Goal: Entertainment & Leisure: Consume media (video, audio)

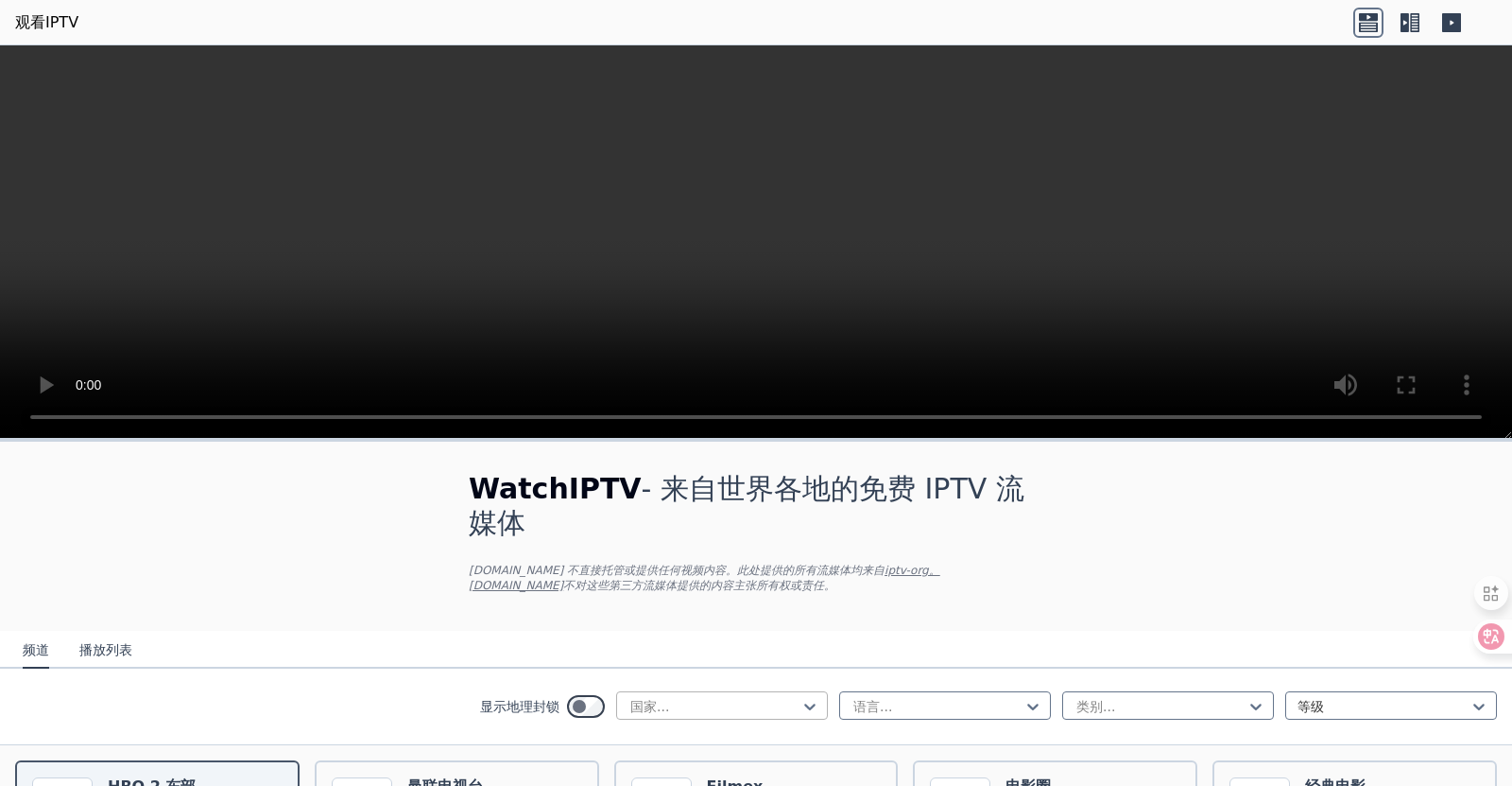
click at [781, 704] on div at bounding box center [715, 706] width 172 height 19
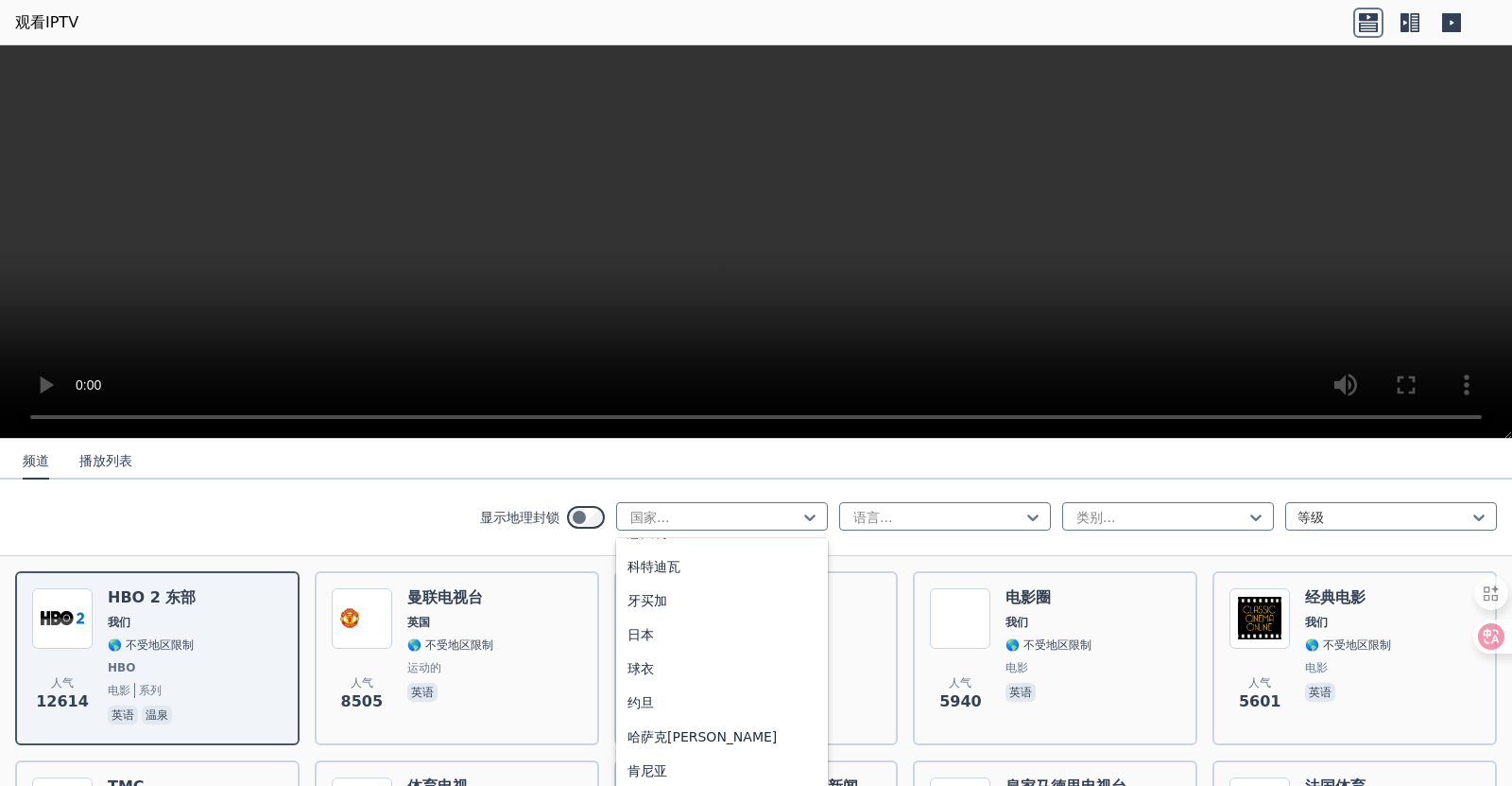
scroll to position [3120, 0]
click at [685, 712] on div "日本" at bounding box center [721, 729] width 212 height 34
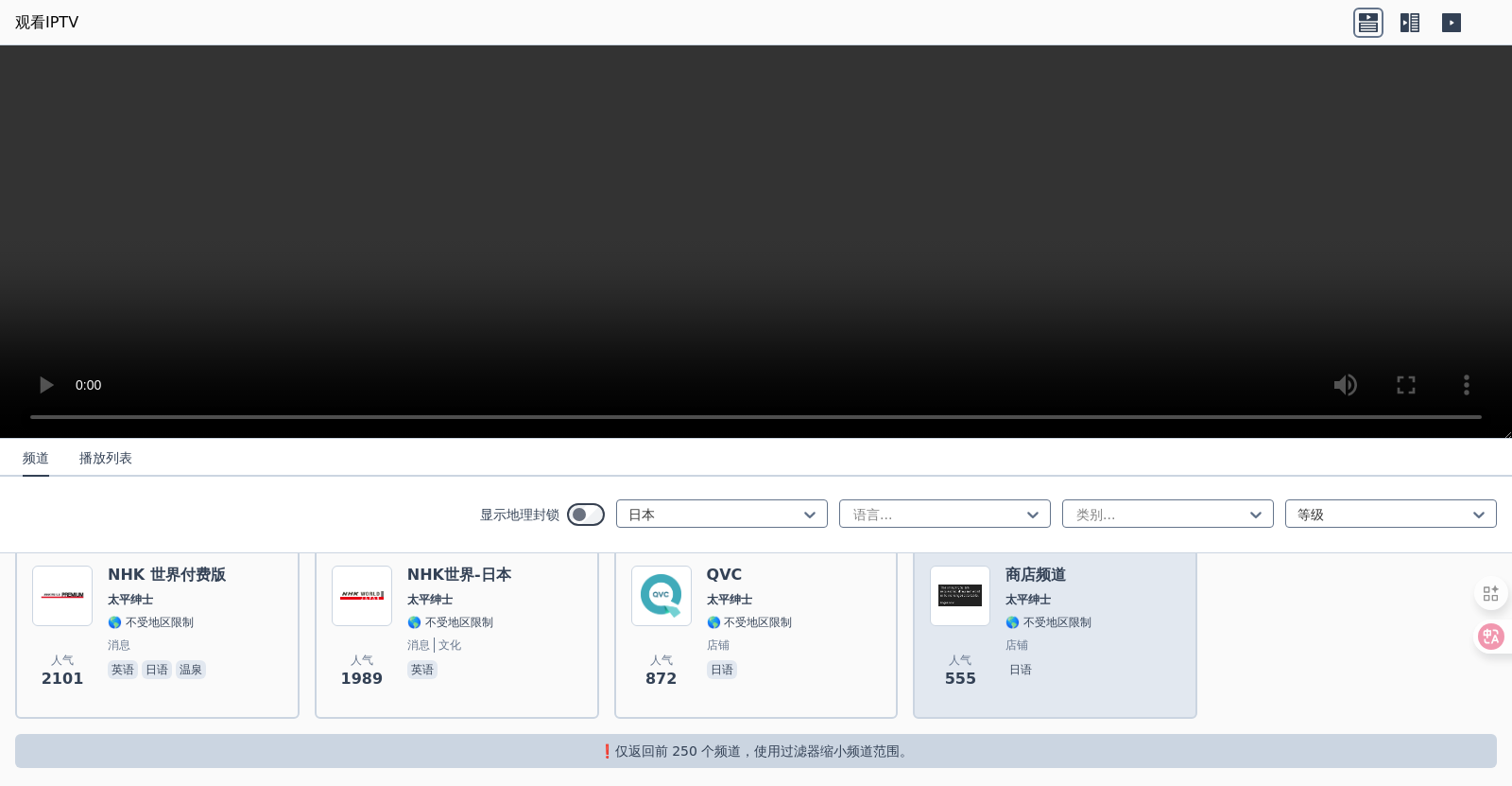
scroll to position [224, 0]
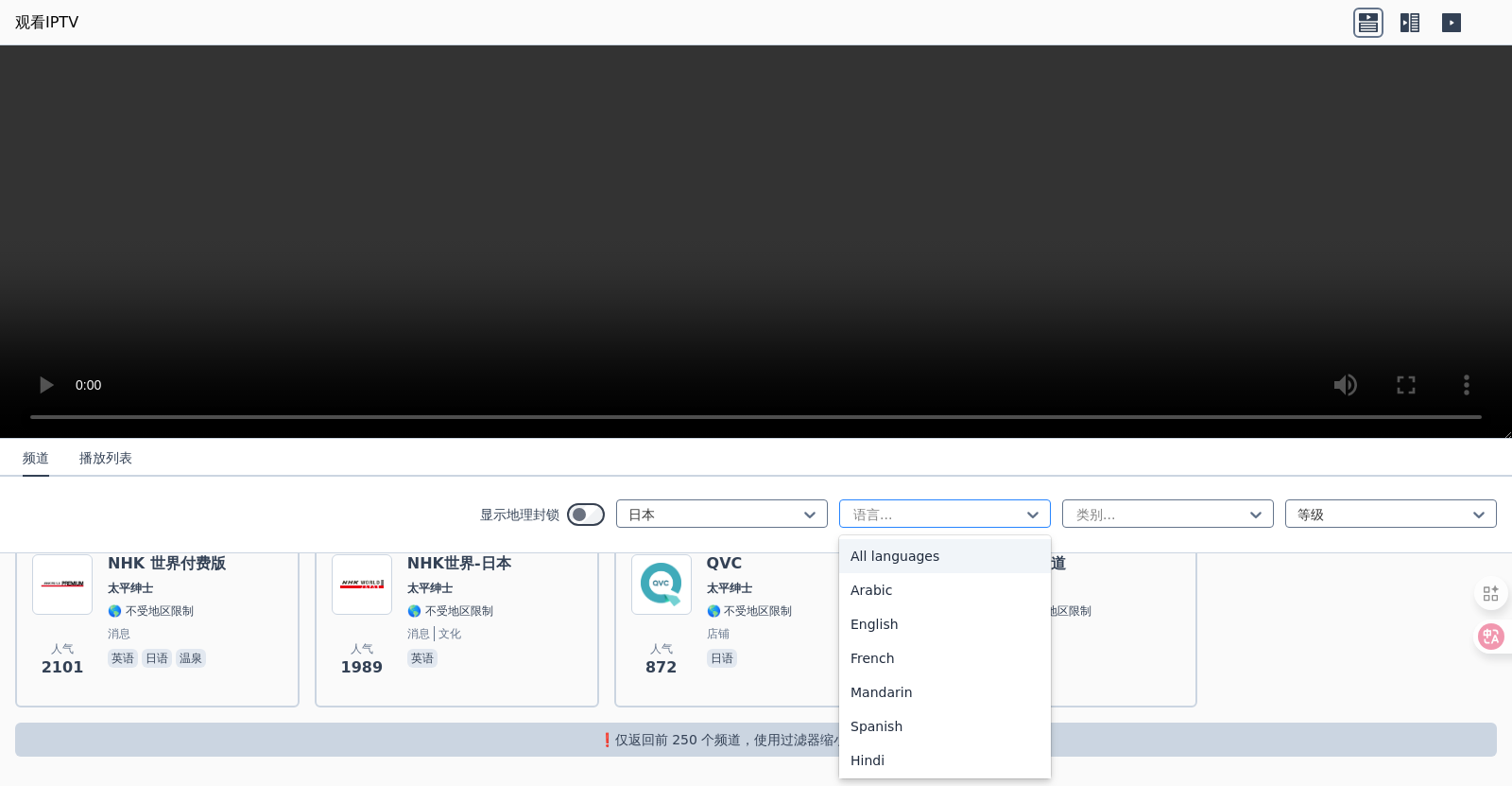
click at [951, 513] on div at bounding box center [938, 513] width 172 height 19
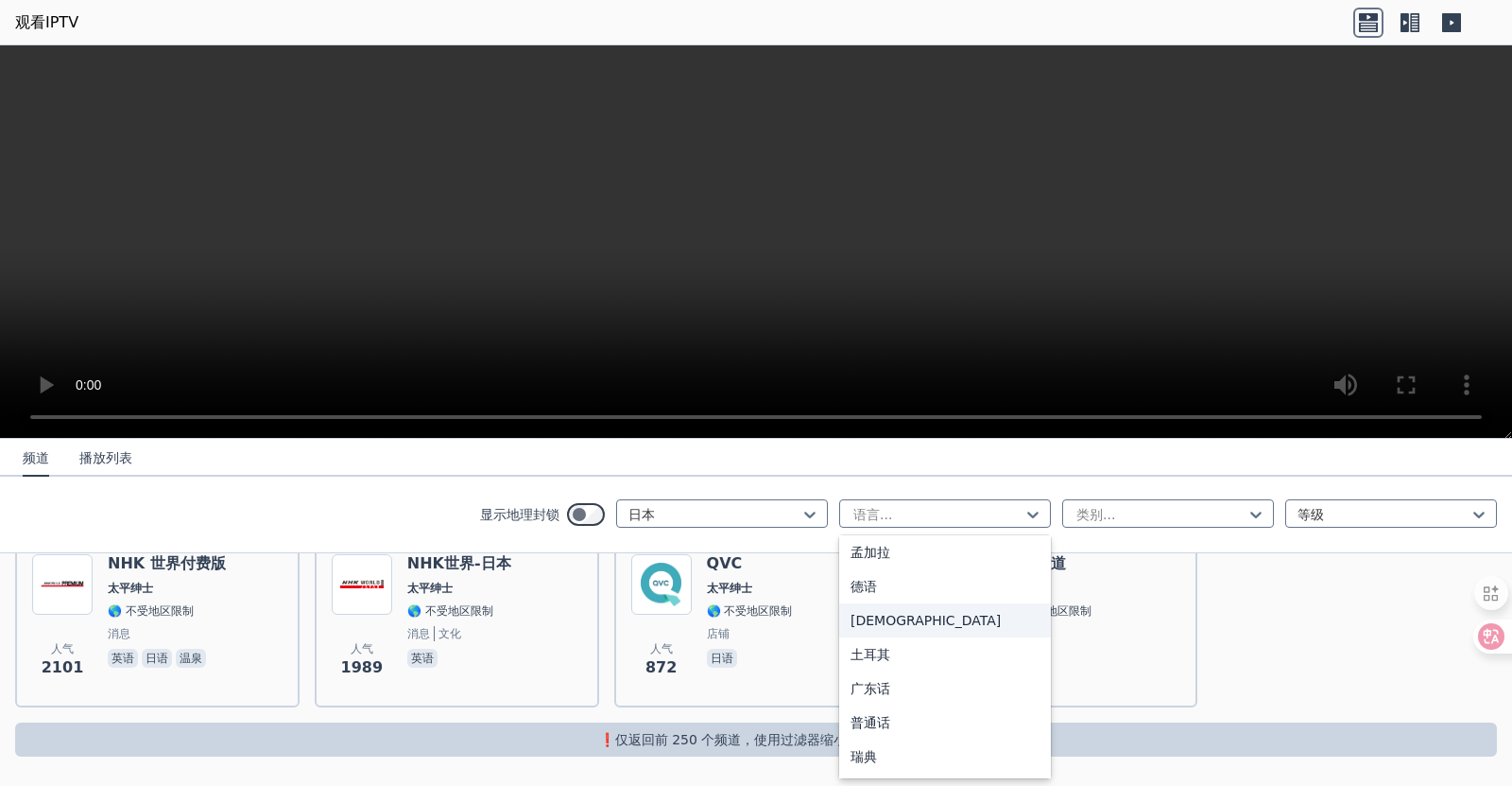
click at [922, 631] on div "[DEMOGRAPHIC_DATA]" at bounding box center [945, 620] width 212 height 34
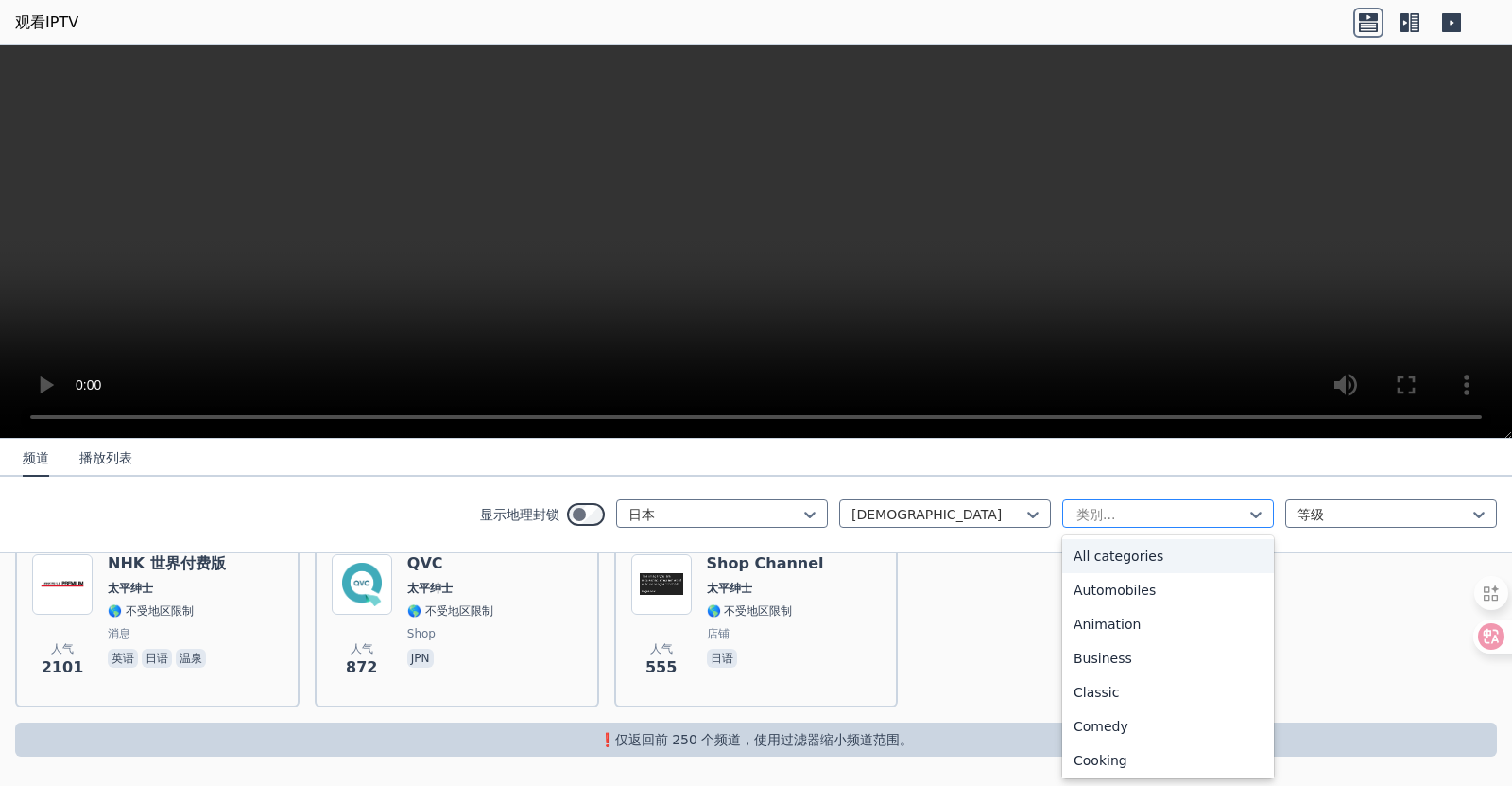
click at [1109, 504] on div "类别..." at bounding box center [1168, 513] width 212 height 29
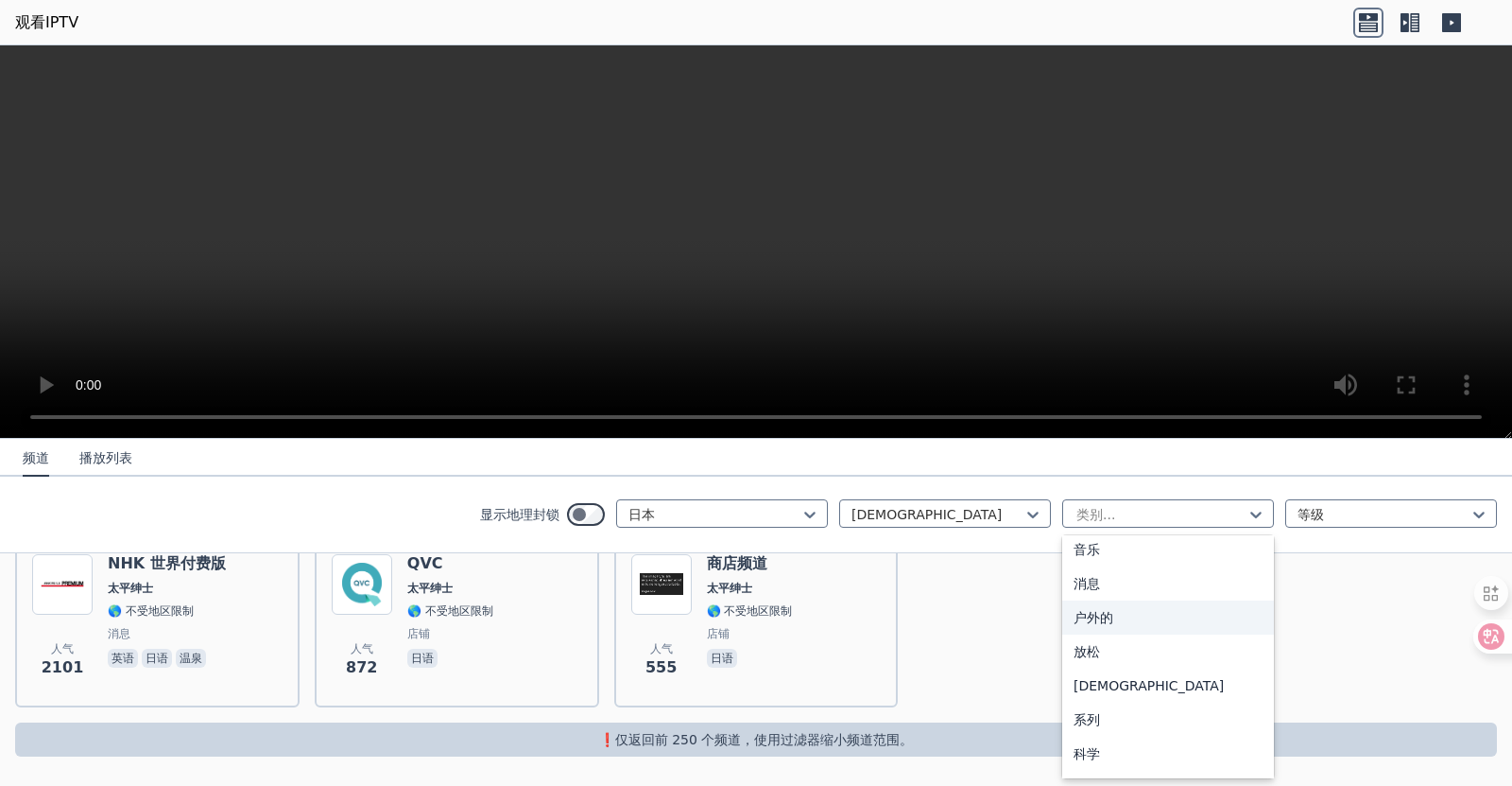
scroll to position [568, 0]
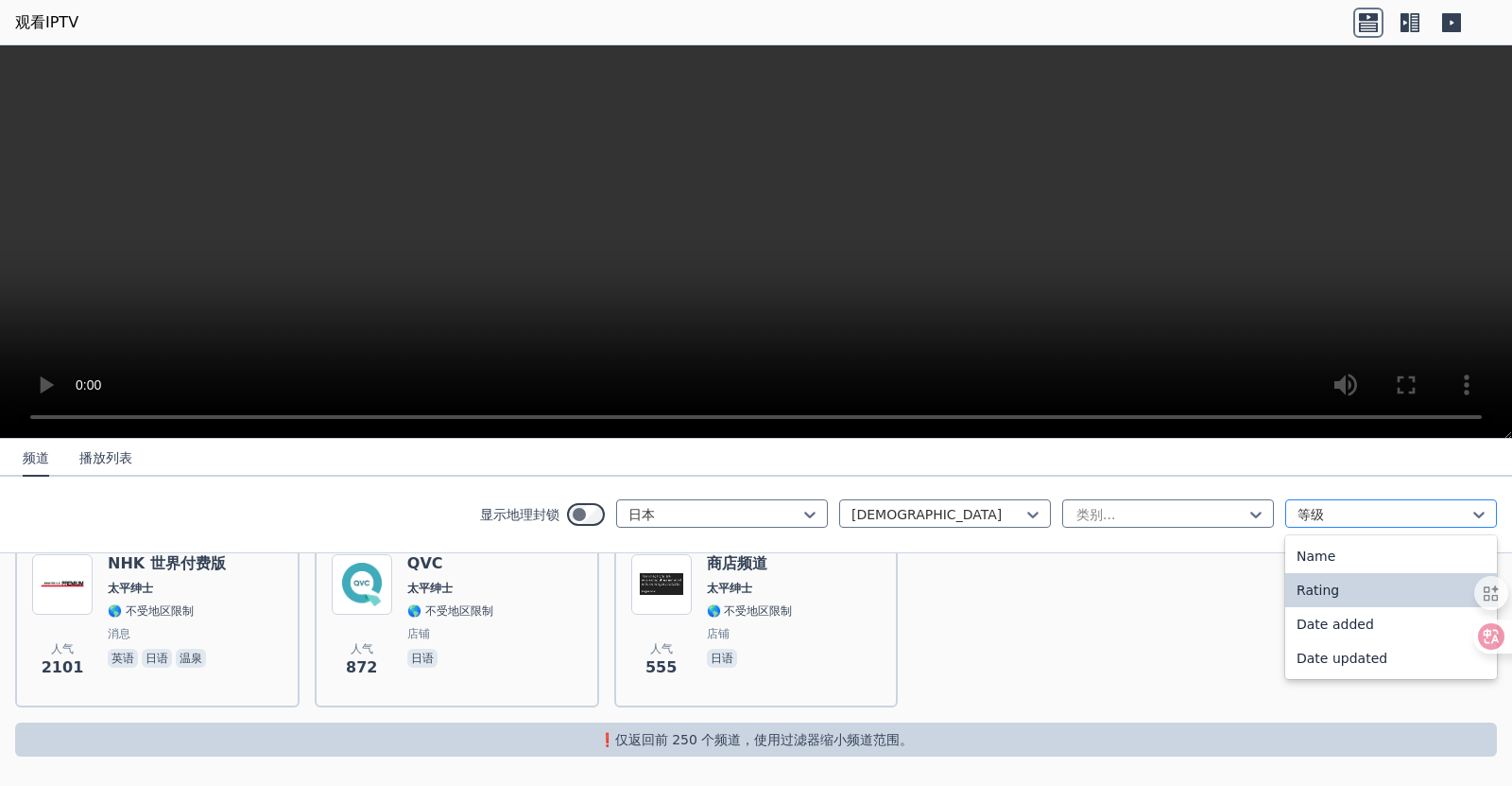
click at [1298, 518] on div at bounding box center [1384, 513] width 172 height 19
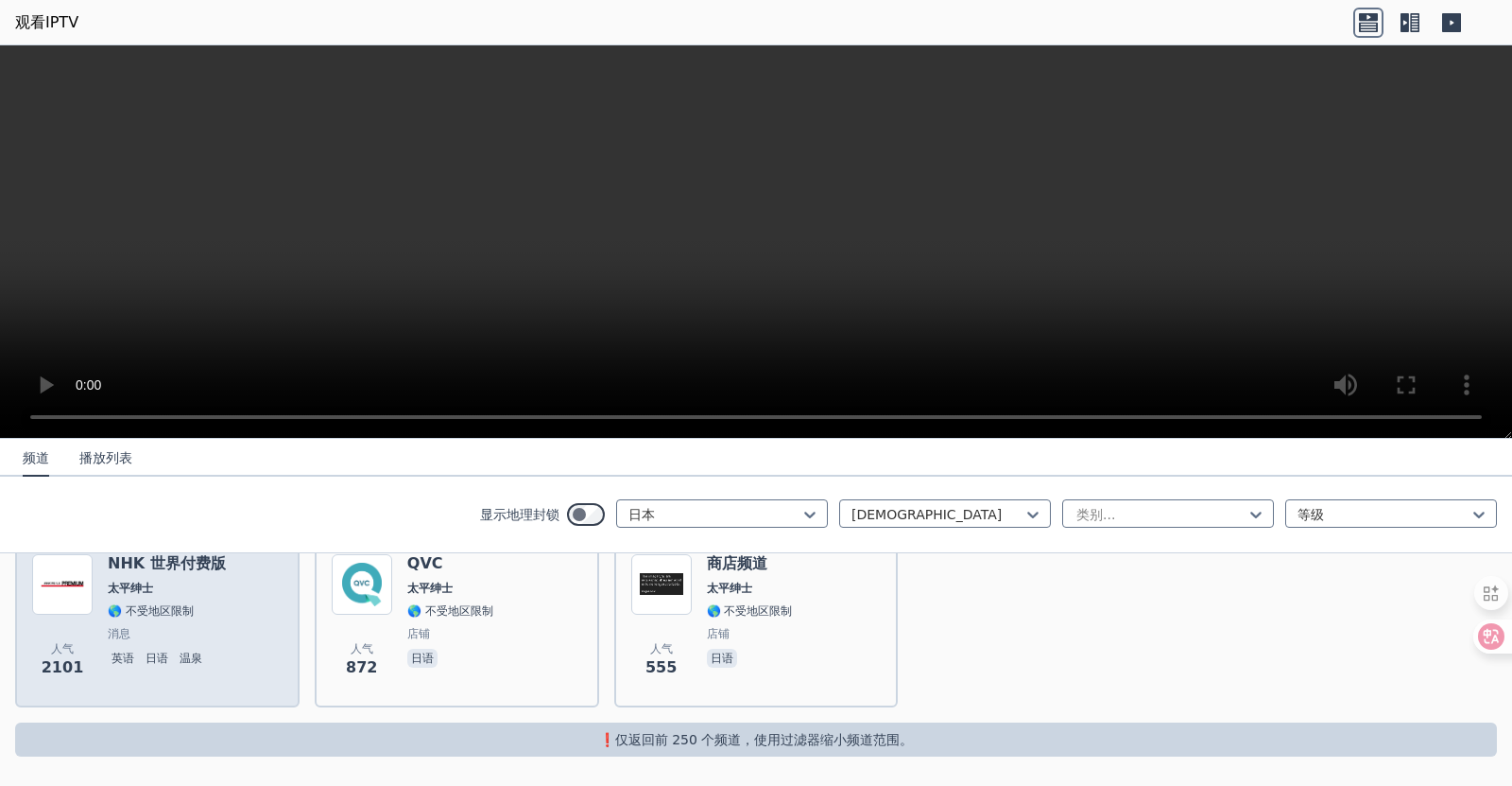
click at [268, 655] on div "人气 2101 NHK 世界付费版 太平绅士 🌎 不受地区限制 消息 英语 日语 温泉" at bounding box center [158, 622] width 251 height 136
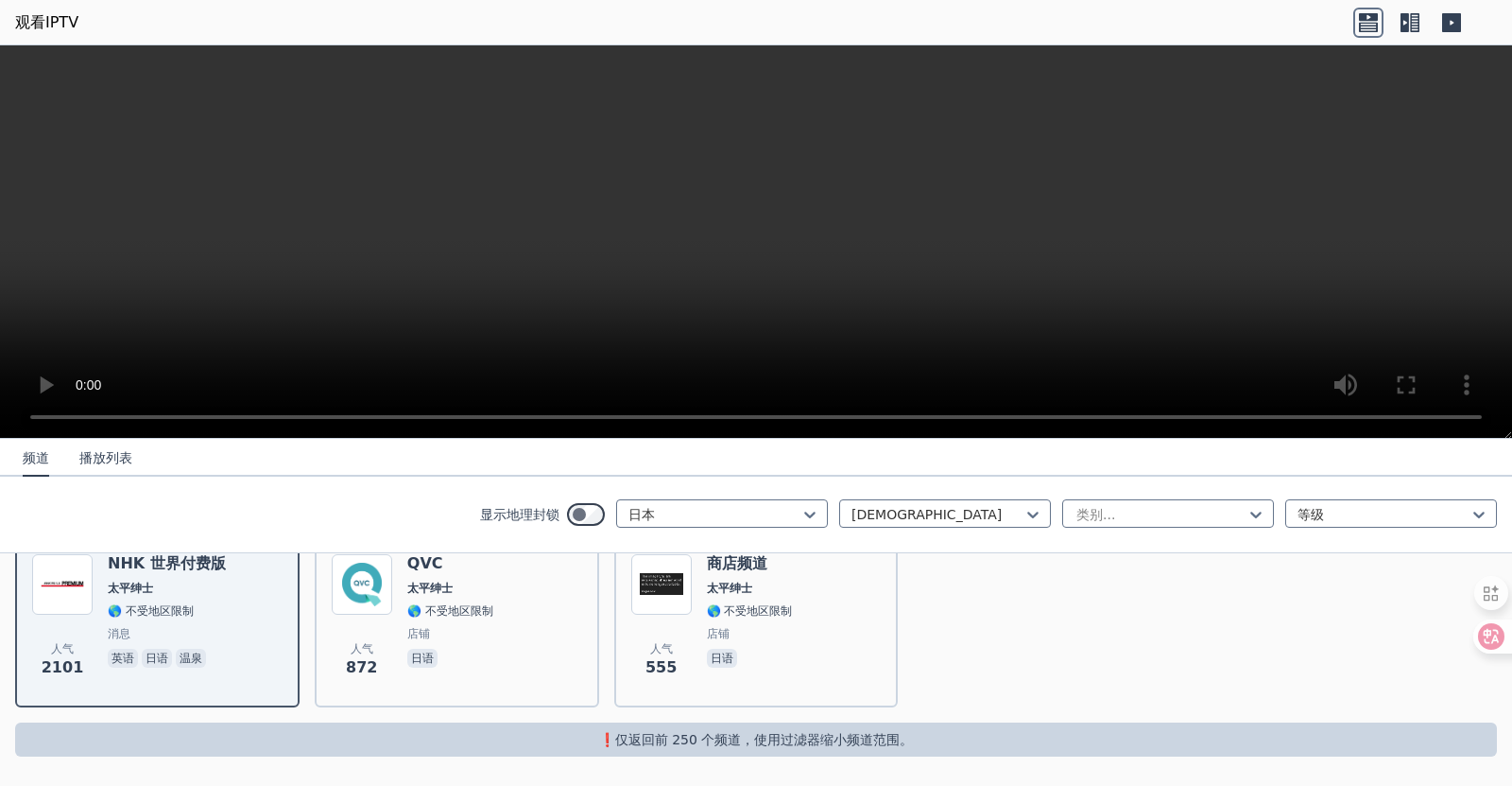
click at [121, 460] on font "播放列表" at bounding box center [106, 457] width 53 height 15
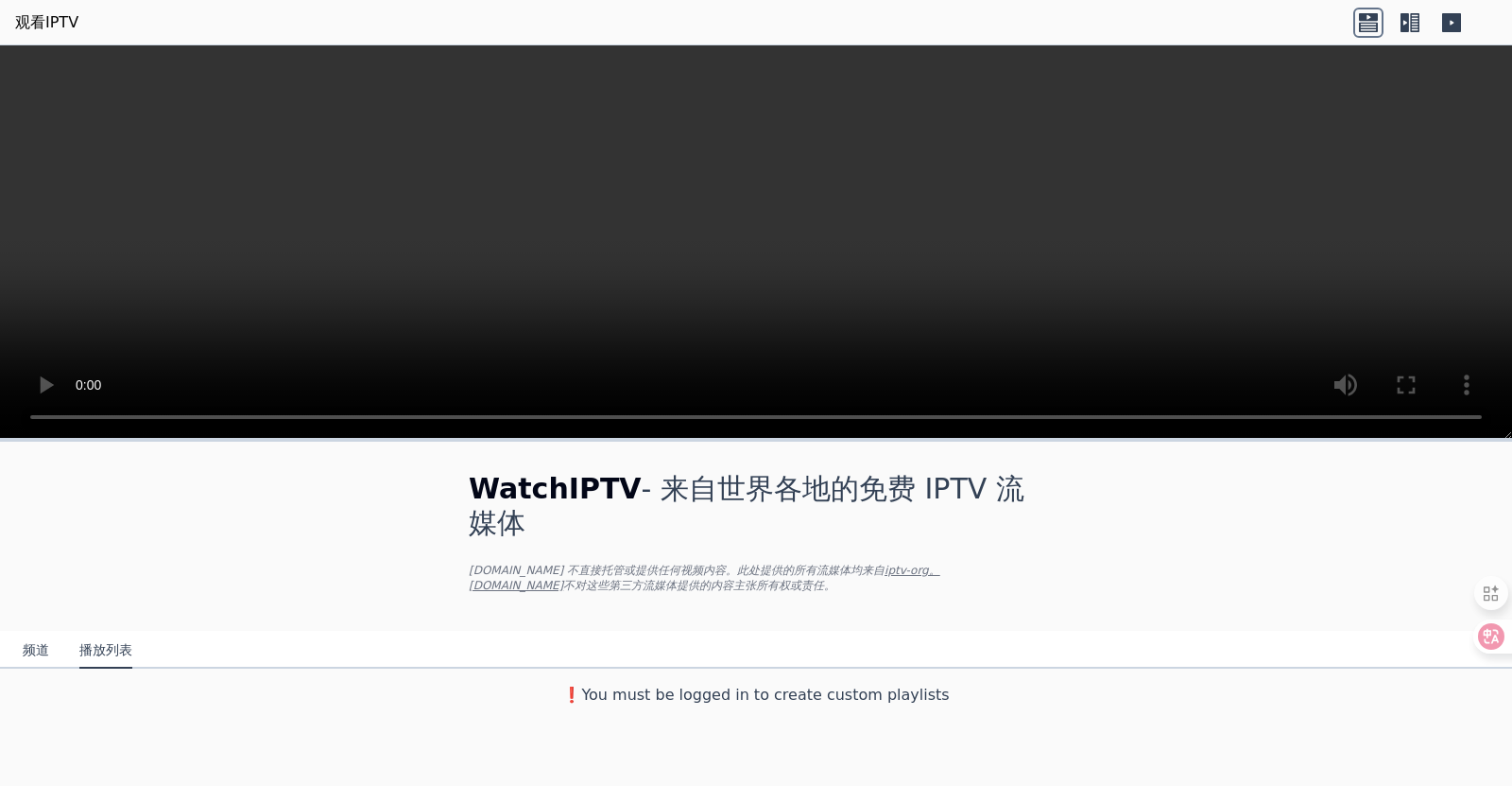
scroll to position [0, 0]
